Goal: Understand process/instructions: Learn how to perform a task or action

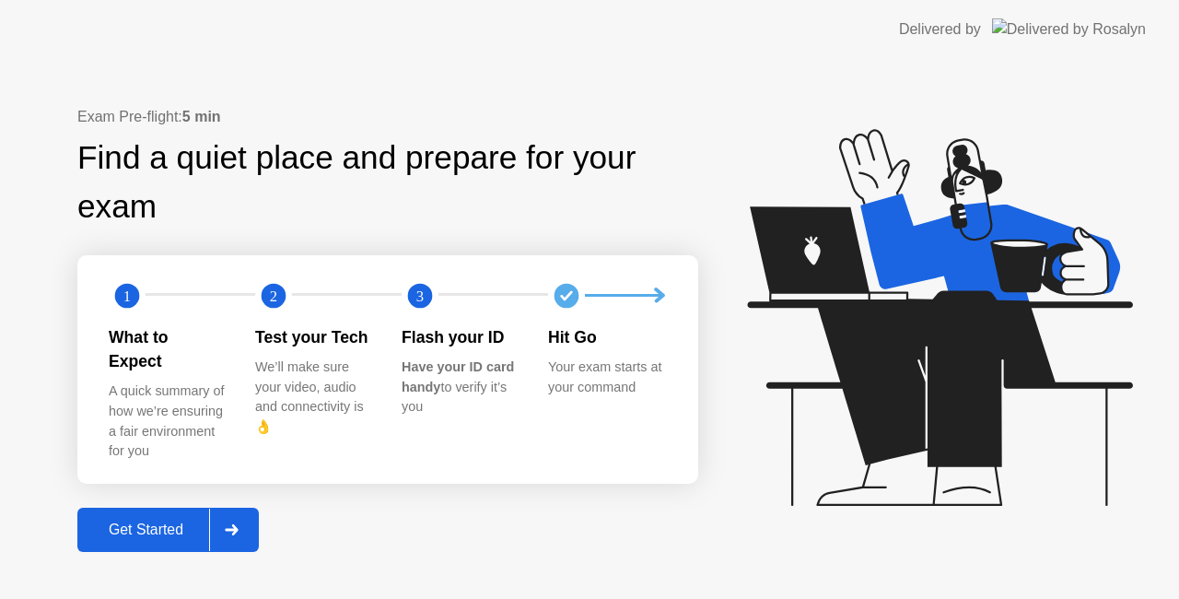
click at [195, 522] on div "Get Started" at bounding box center [146, 530] width 126 height 17
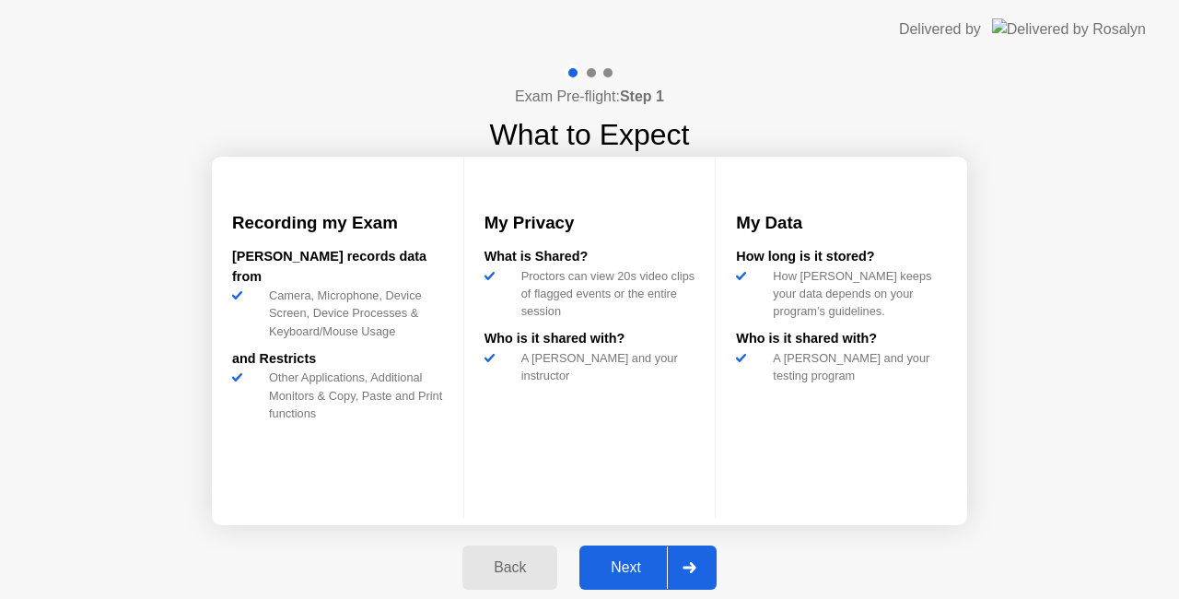
click at [616, 574] on div "Next" at bounding box center [626, 567] width 82 height 17
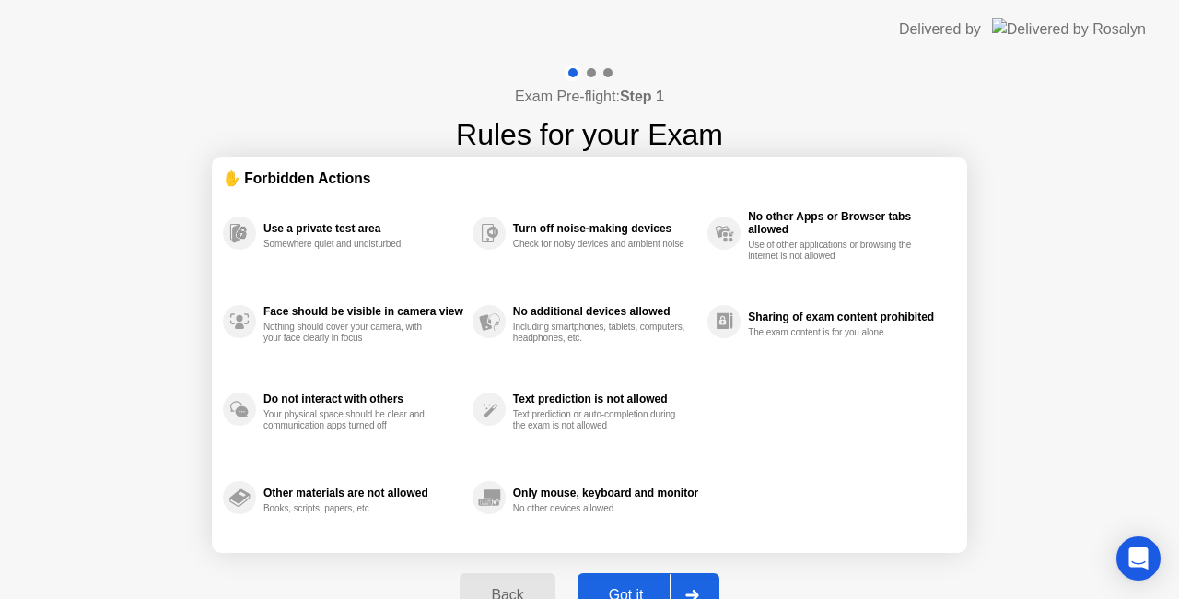
click at [616, 574] on button "Got it" at bounding box center [649, 595] width 142 height 44
select select "**********"
select select "*******"
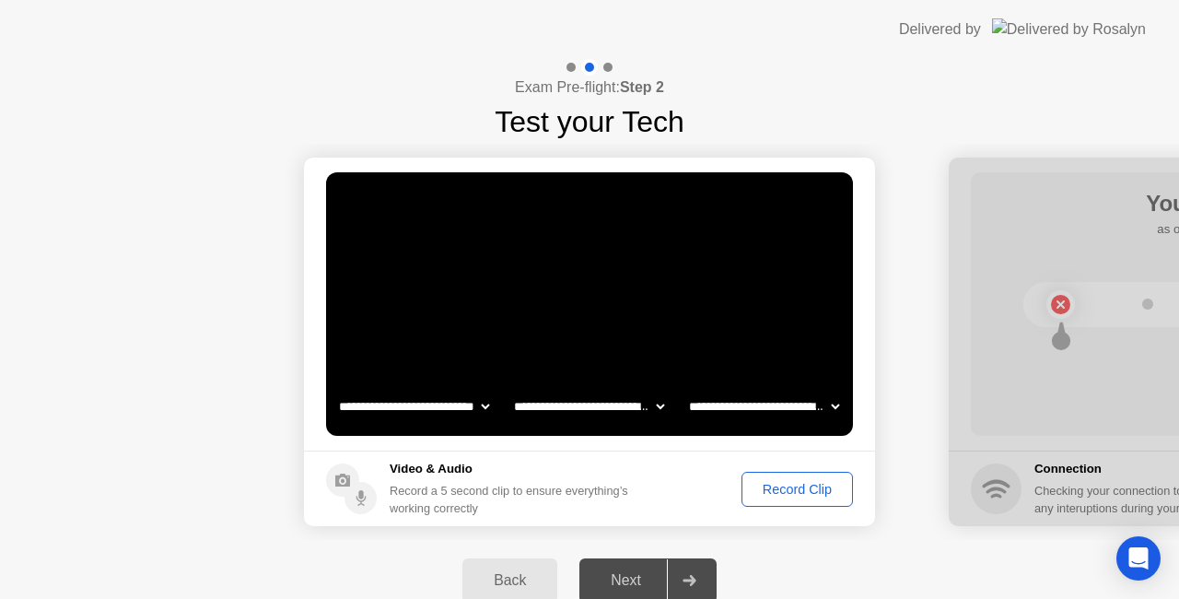
click at [789, 482] on div "Record Clip" at bounding box center [797, 489] width 99 height 15
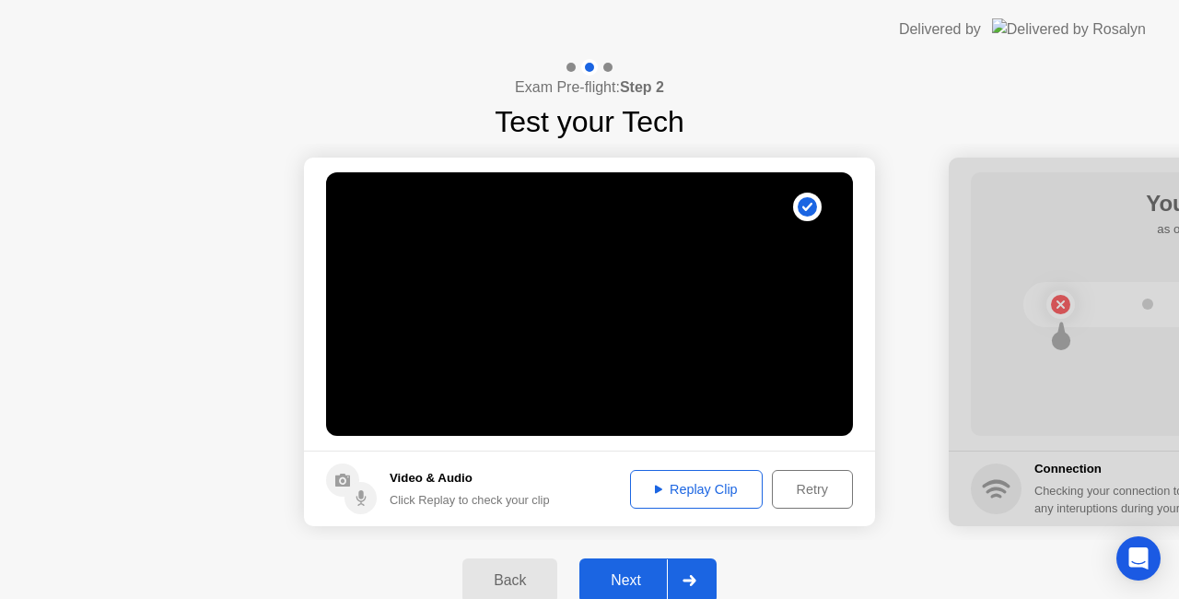
click at [649, 572] on div "Next" at bounding box center [626, 580] width 82 height 17
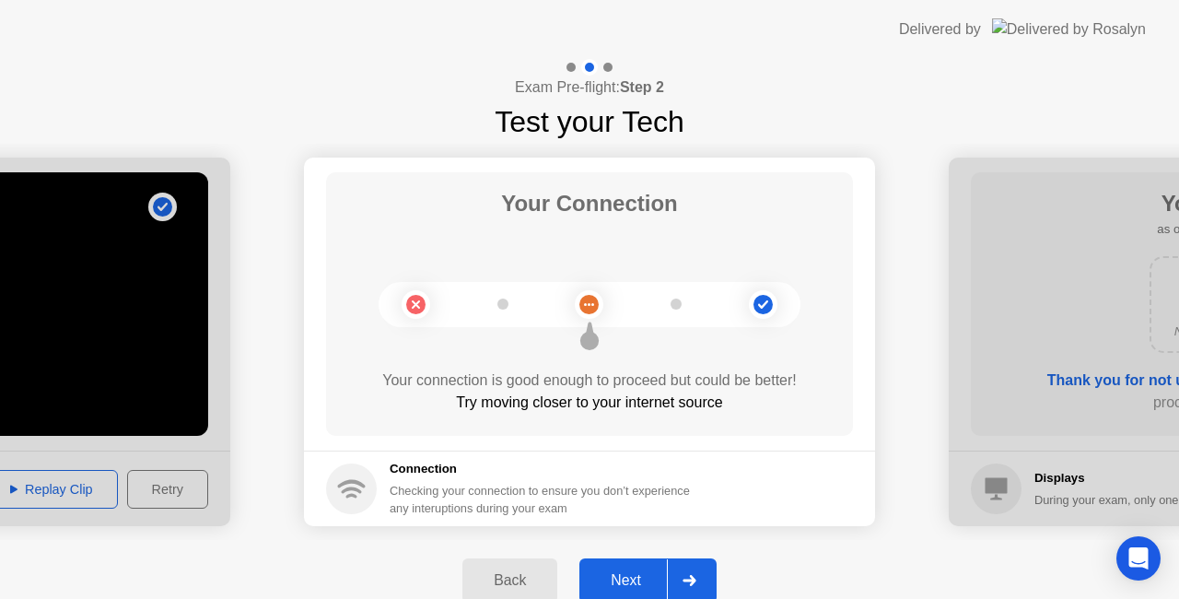
click at [654, 586] on div "Next" at bounding box center [626, 580] width 82 height 17
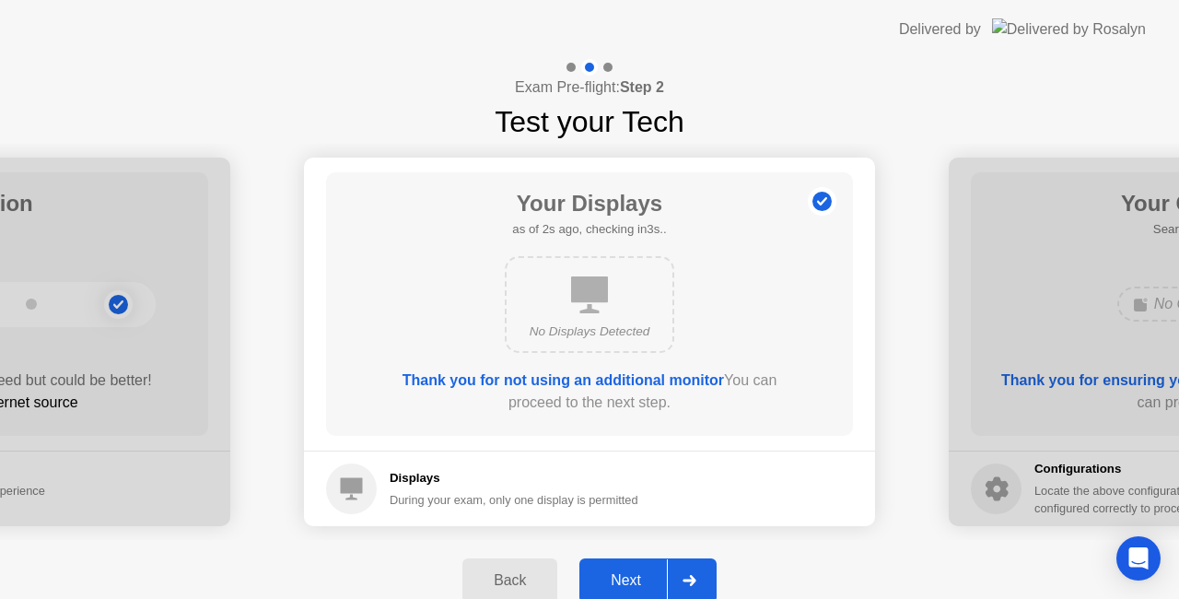
click at [622, 381] on b "Thank you for not using an additional monitor" at bounding box center [564, 380] width 322 height 16
click at [630, 572] on div "Next" at bounding box center [626, 580] width 82 height 17
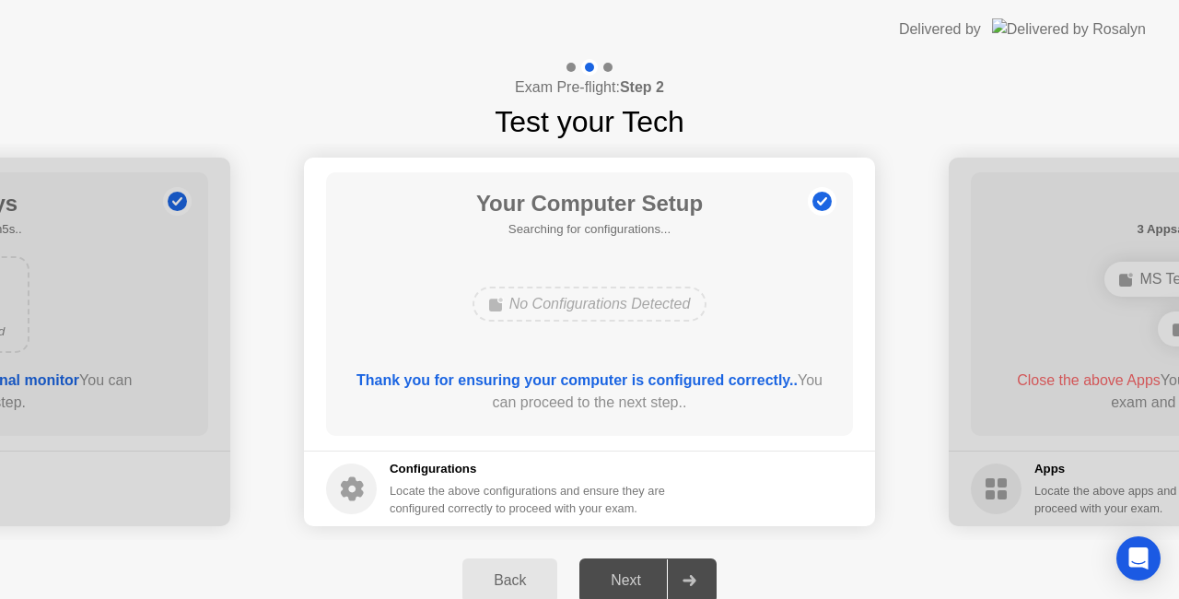
click at [485, 378] on b "Thank you for ensuring your computer is configured correctly.." at bounding box center [577, 380] width 441 height 16
